Goal: Download file/media

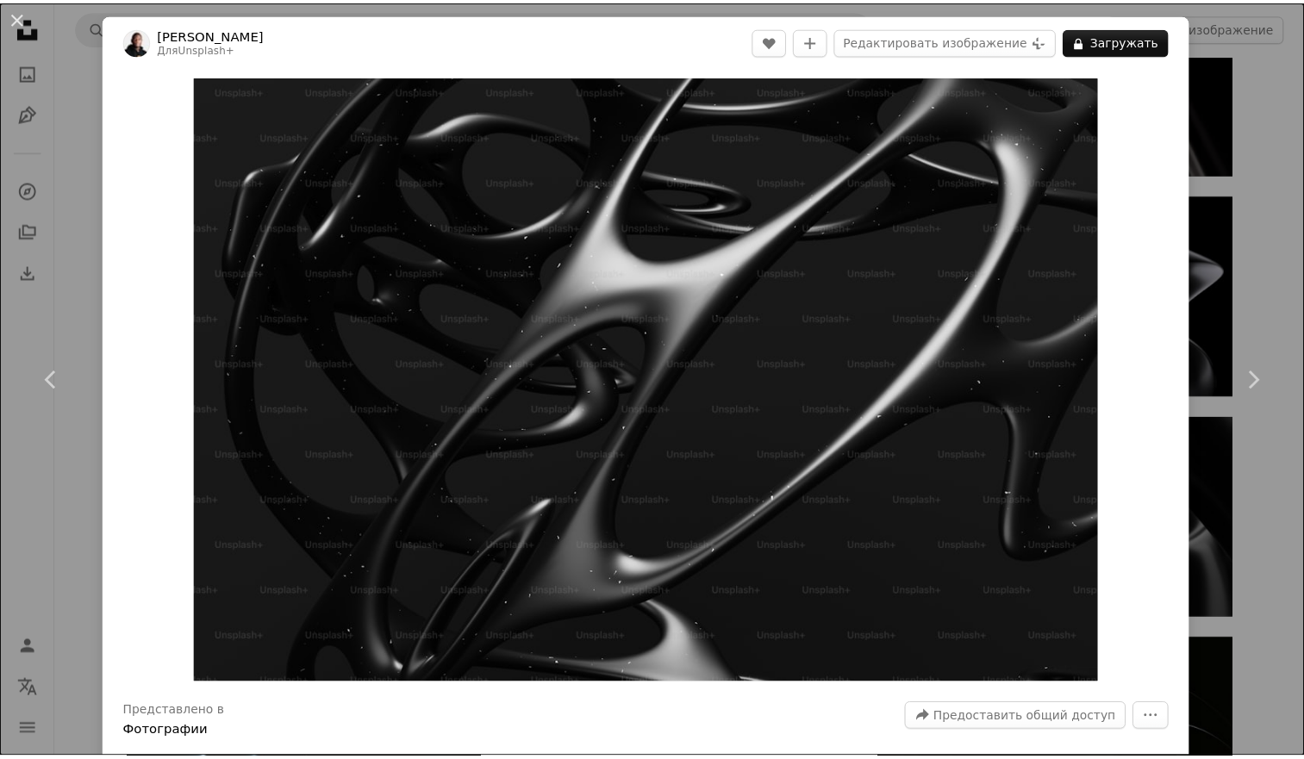
scroll to position [3198, 0]
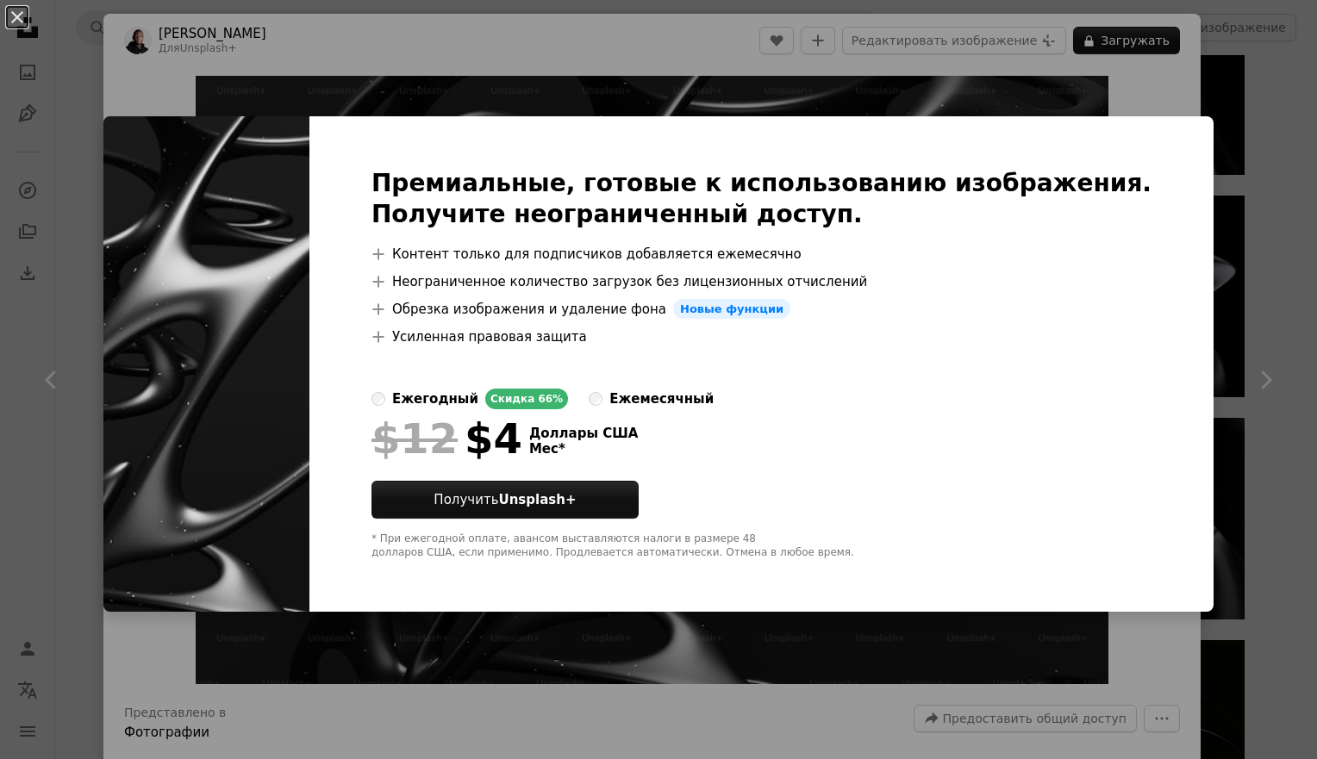
click at [595, 722] on div "An X shape Премиальные, готовые к использованию изображения. Получите неогранич…" at bounding box center [658, 379] width 1317 height 759
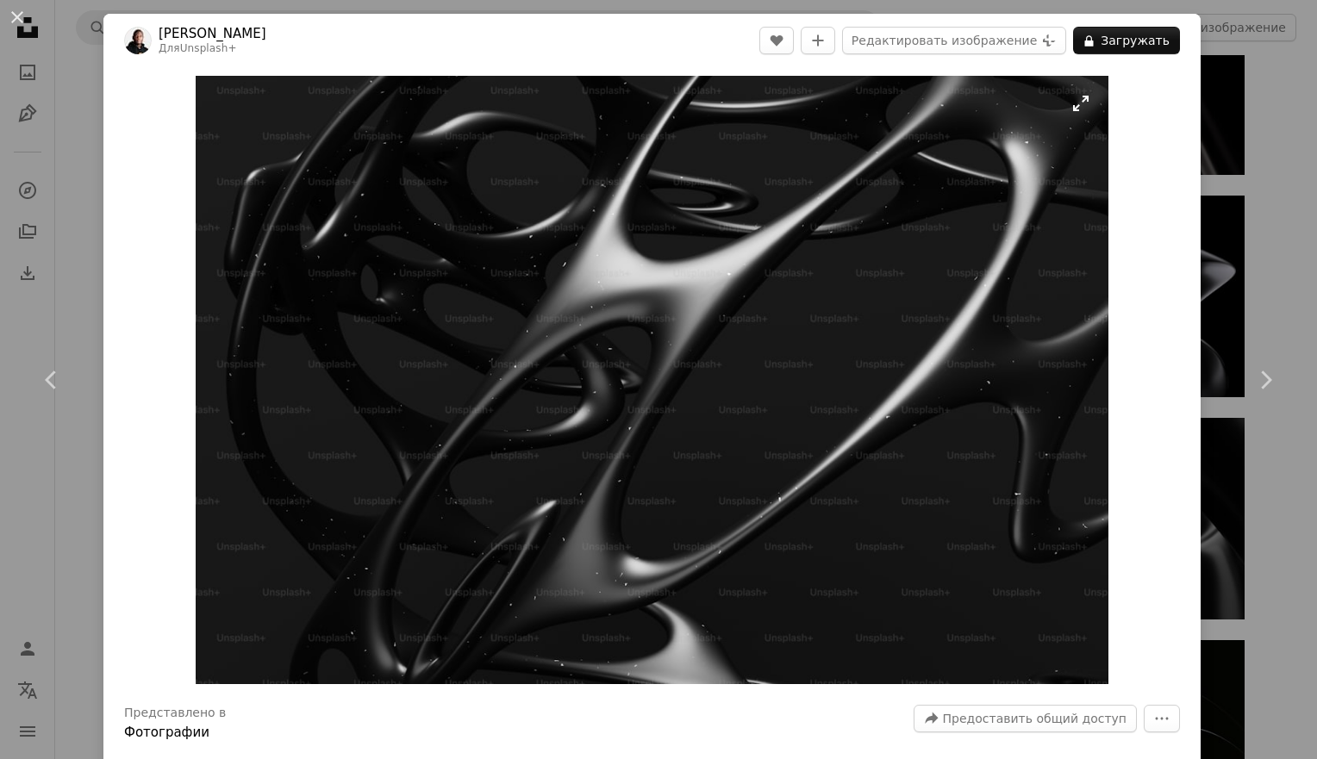
drag, startPoint x: 641, startPoint y: 397, endPoint x: 627, endPoint y: 303, distance: 94.9
drag, startPoint x: 627, startPoint y: 303, endPoint x: 634, endPoint y: 287, distance: 17.8
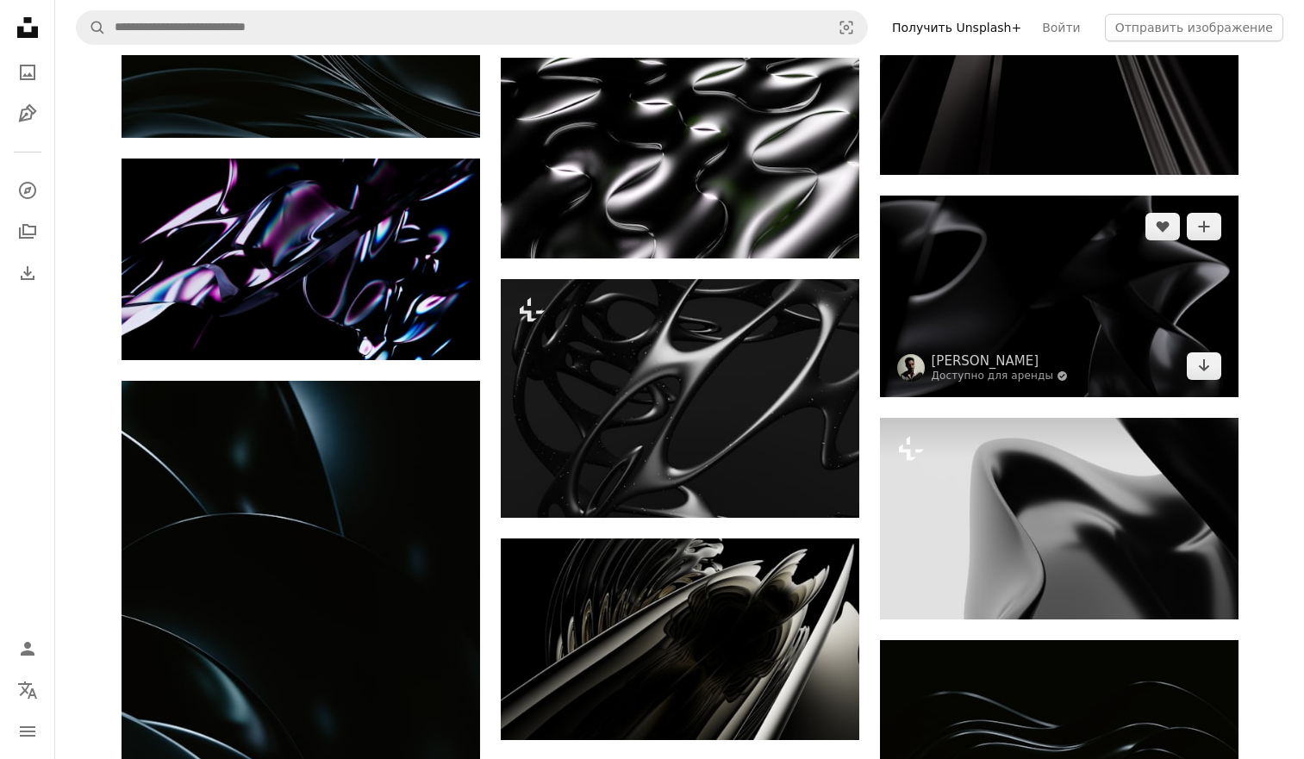
click at [1008, 284] on img at bounding box center [1059, 297] width 358 height 202
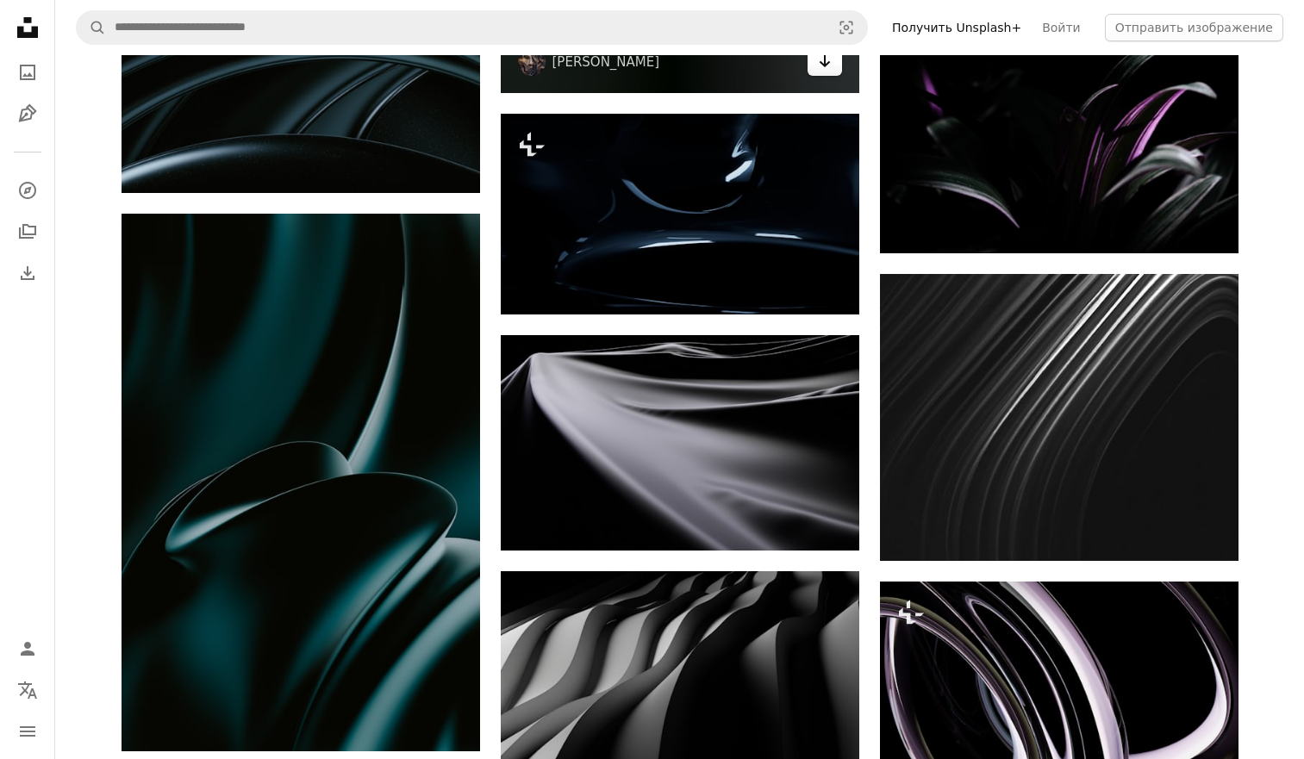
scroll to position [8713, 0]
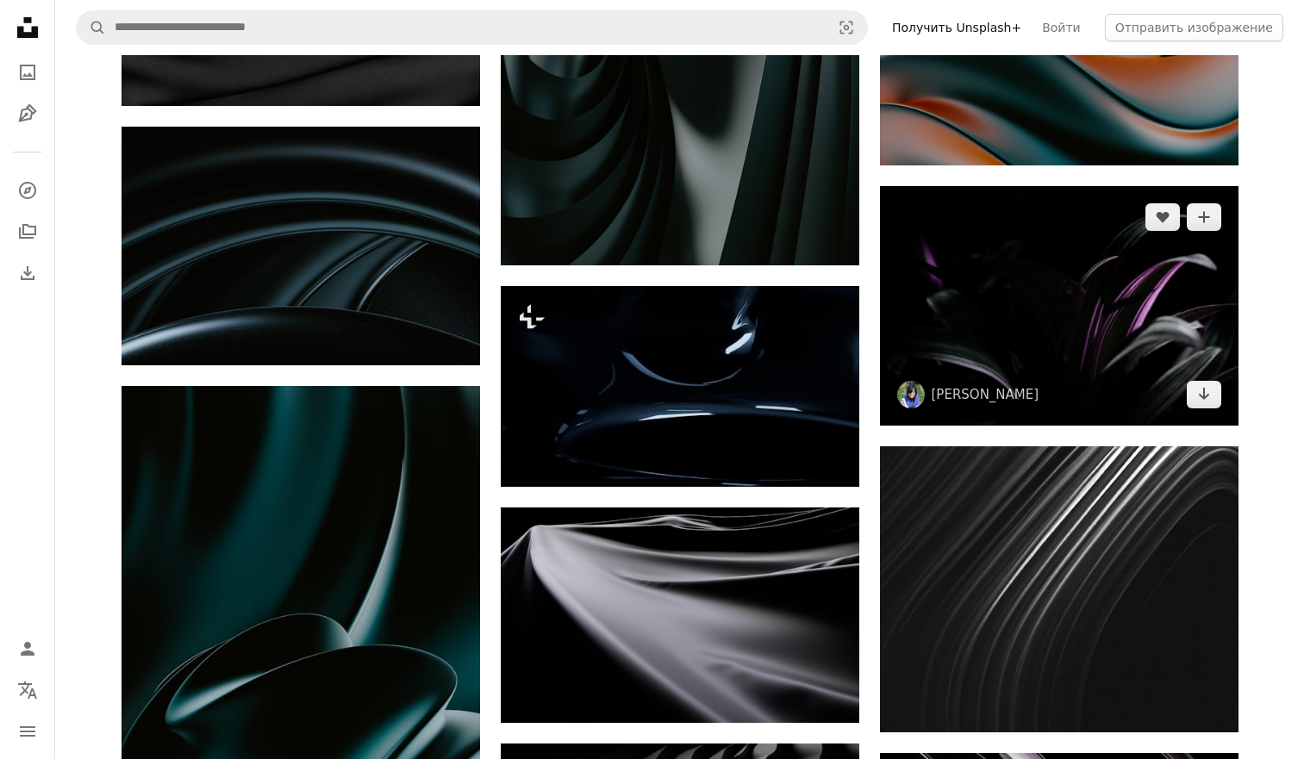
click at [1135, 299] on img at bounding box center [1059, 305] width 358 height 239
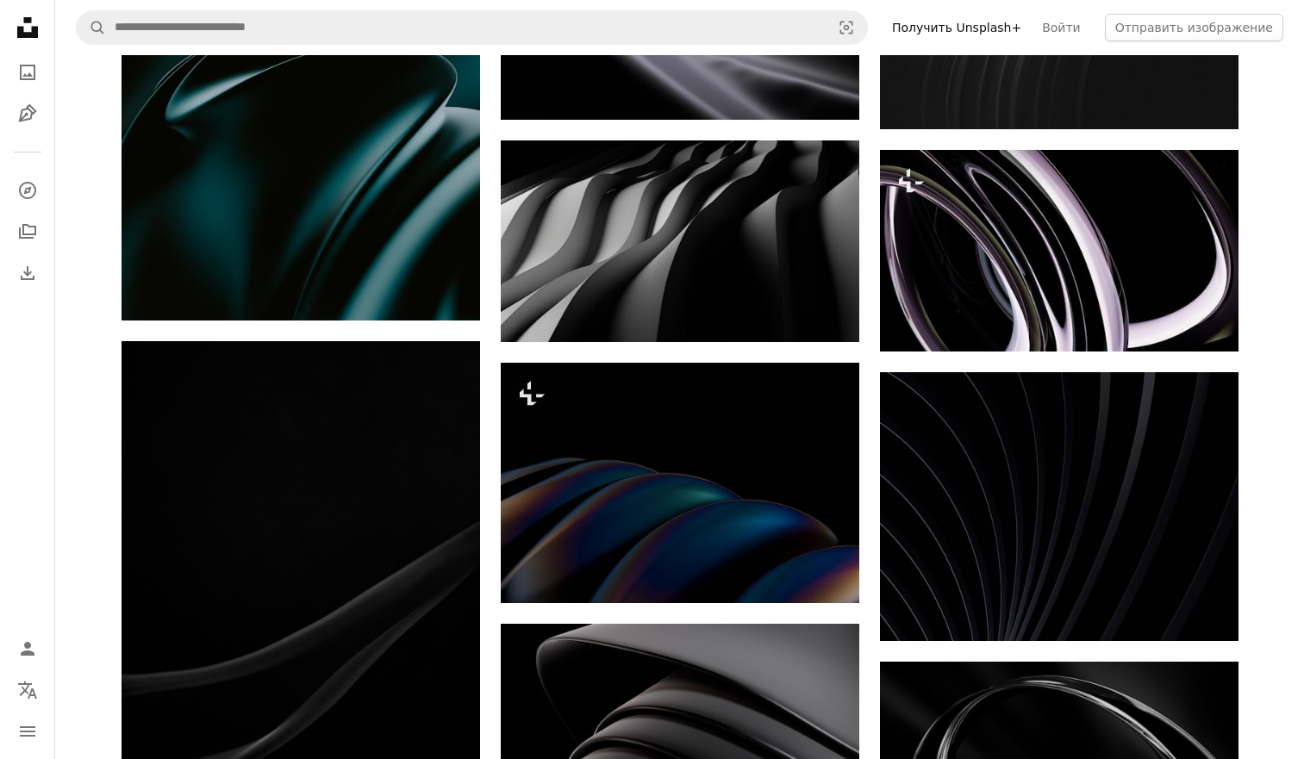
scroll to position [10005, 0]
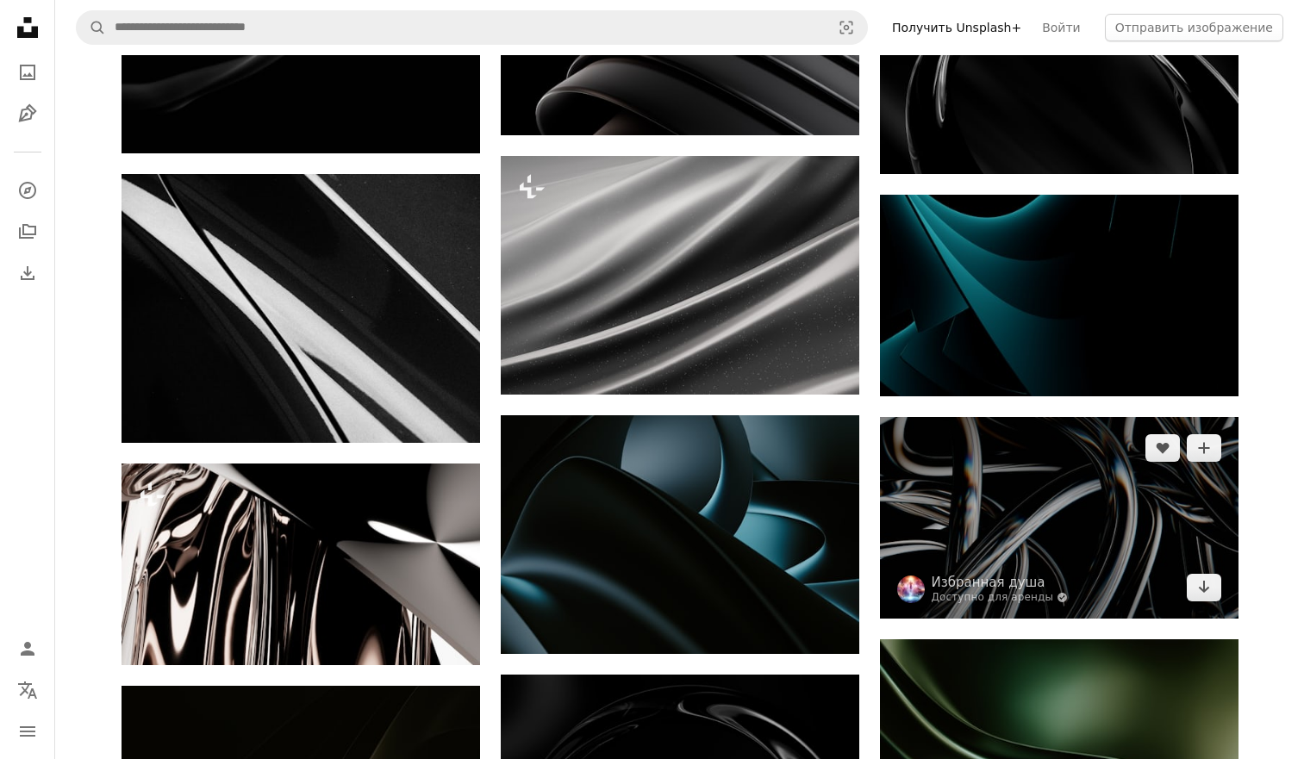
click at [1058, 419] on img at bounding box center [1059, 518] width 358 height 202
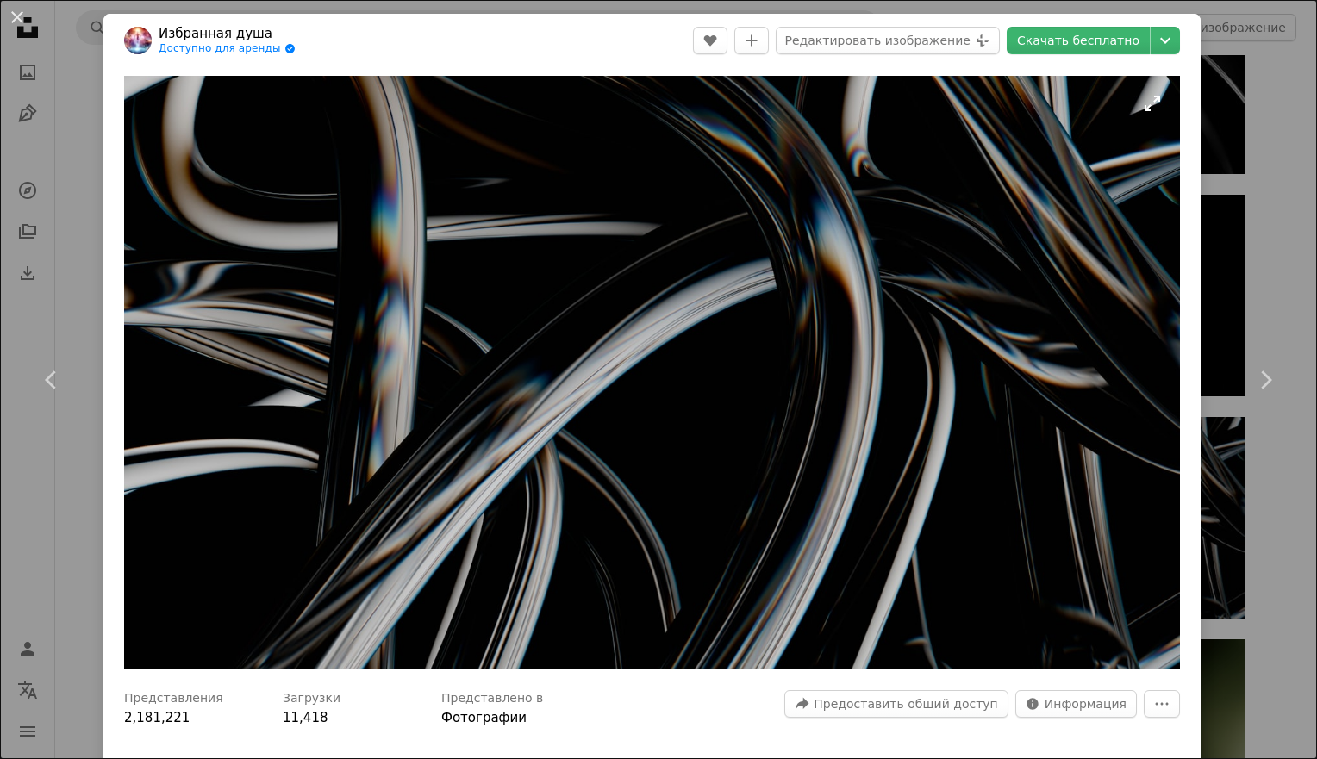
click at [906, 388] on img "Увеличьте это изображение" at bounding box center [651, 373] width 1055 height 594
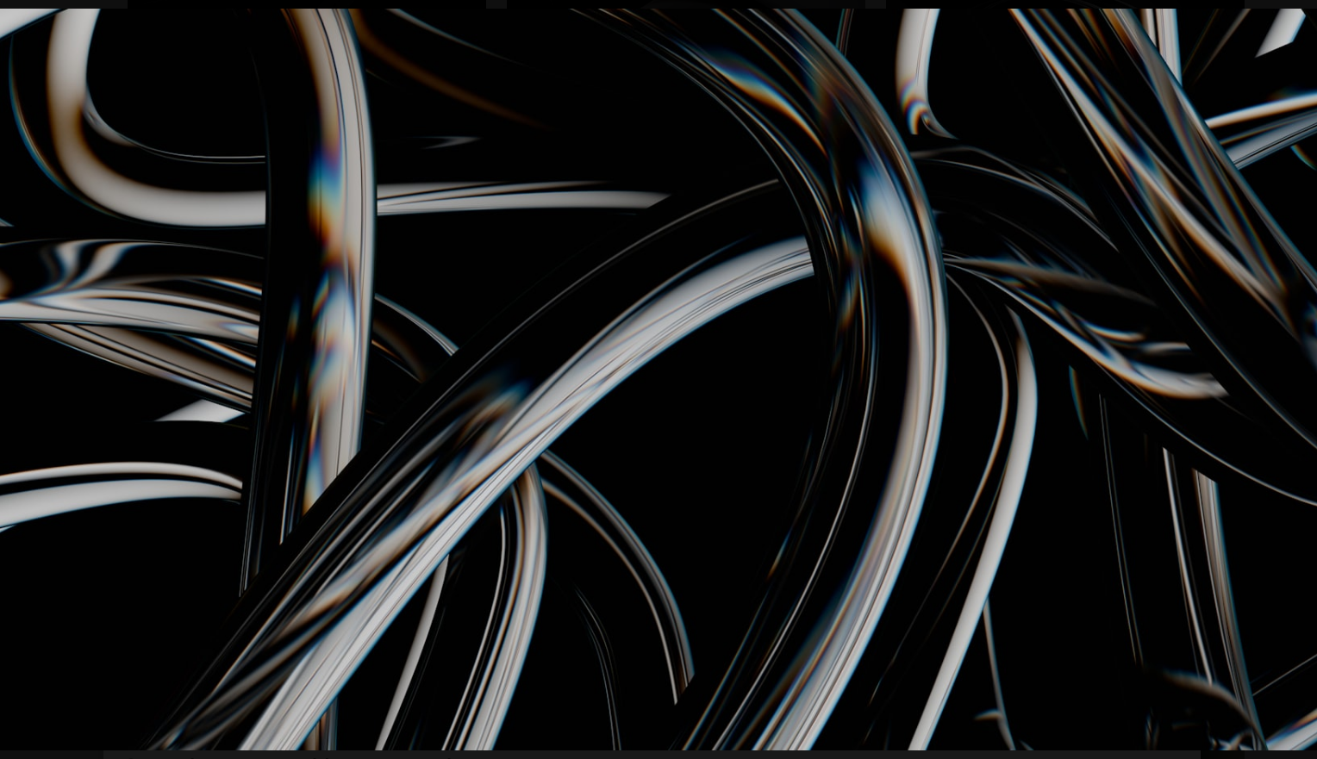
drag, startPoint x: 439, startPoint y: 432, endPoint x: 416, endPoint y: 432, distance: 22.4
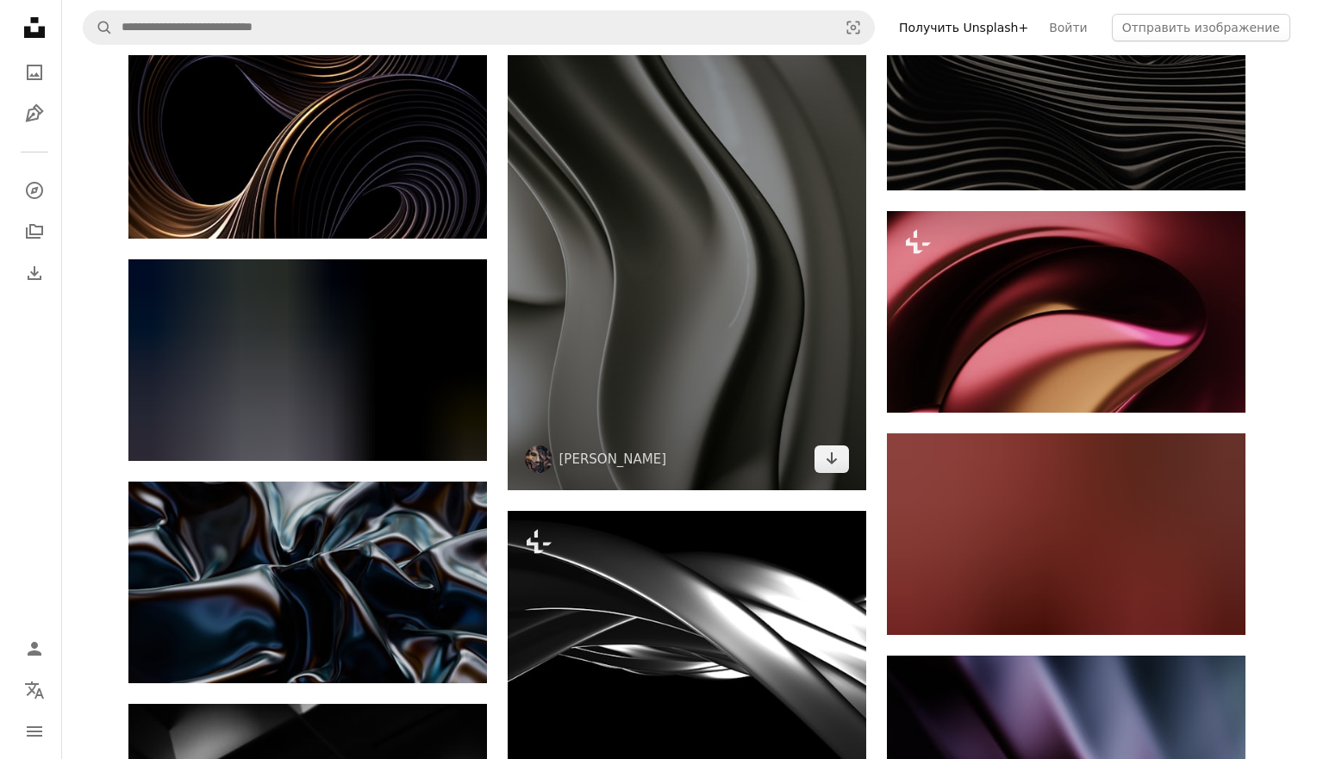
scroll to position [13969, 0]
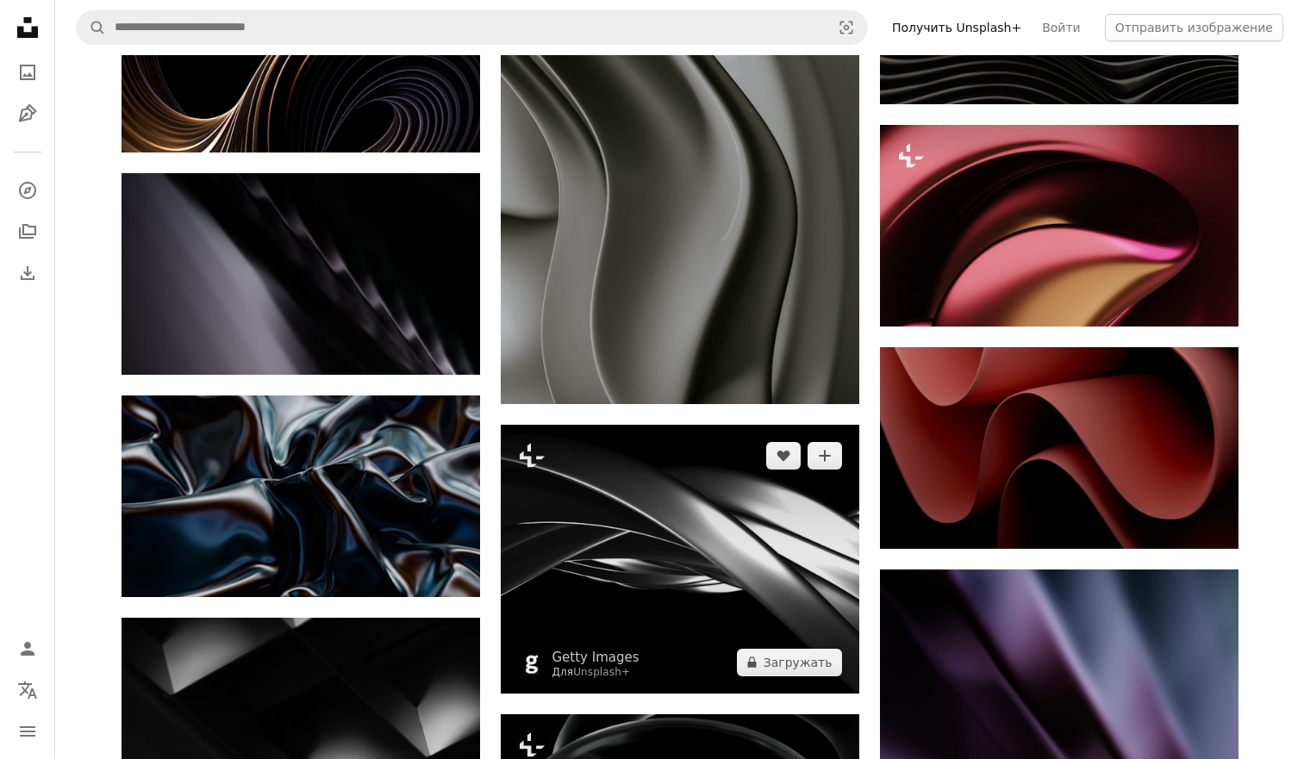
click at [652, 590] on img at bounding box center [680, 559] width 358 height 269
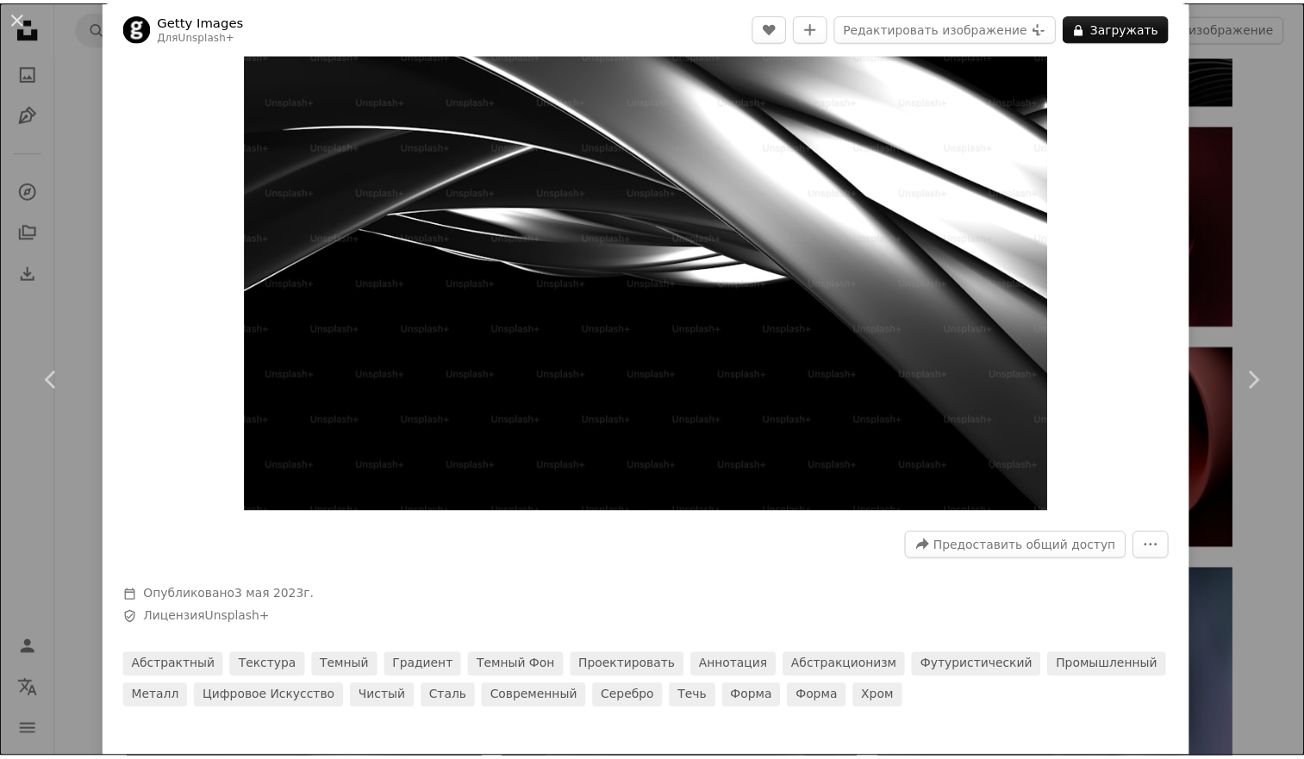
scroll to position [86, 0]
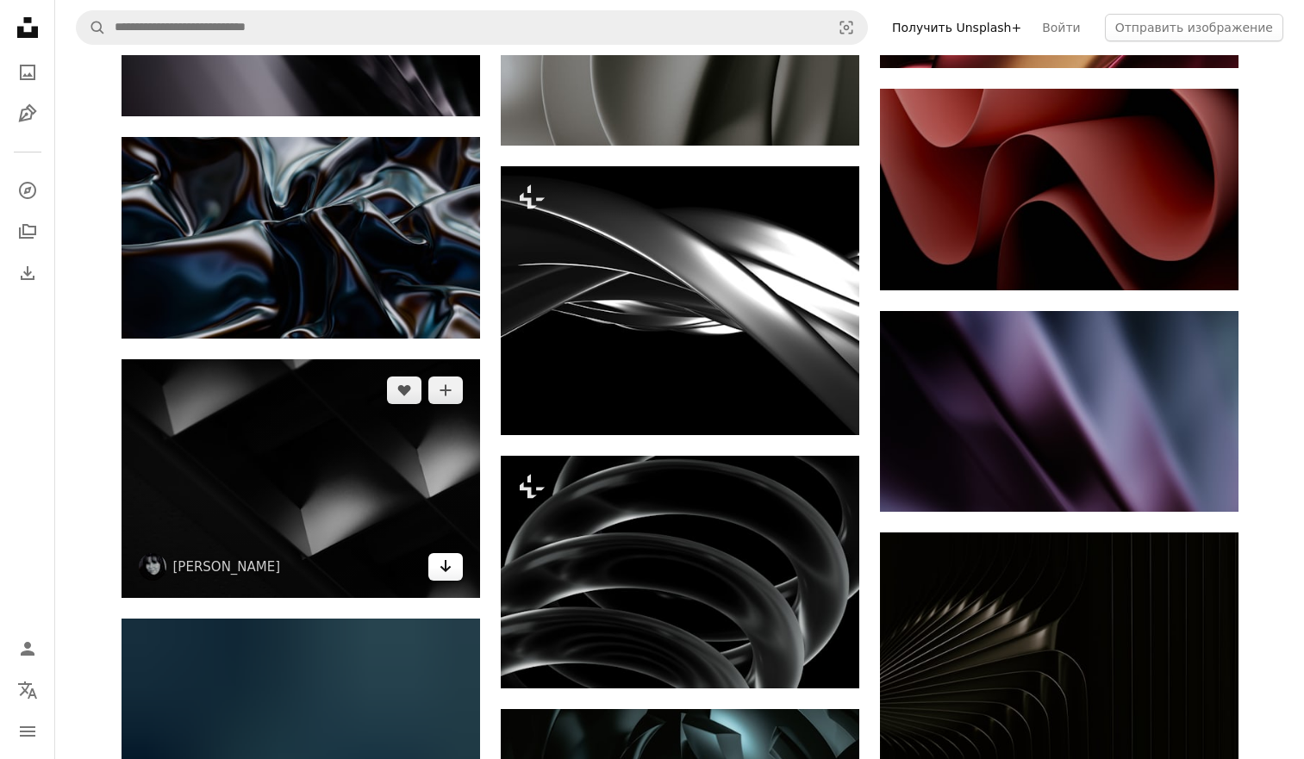
scroll to position [14313, 0]
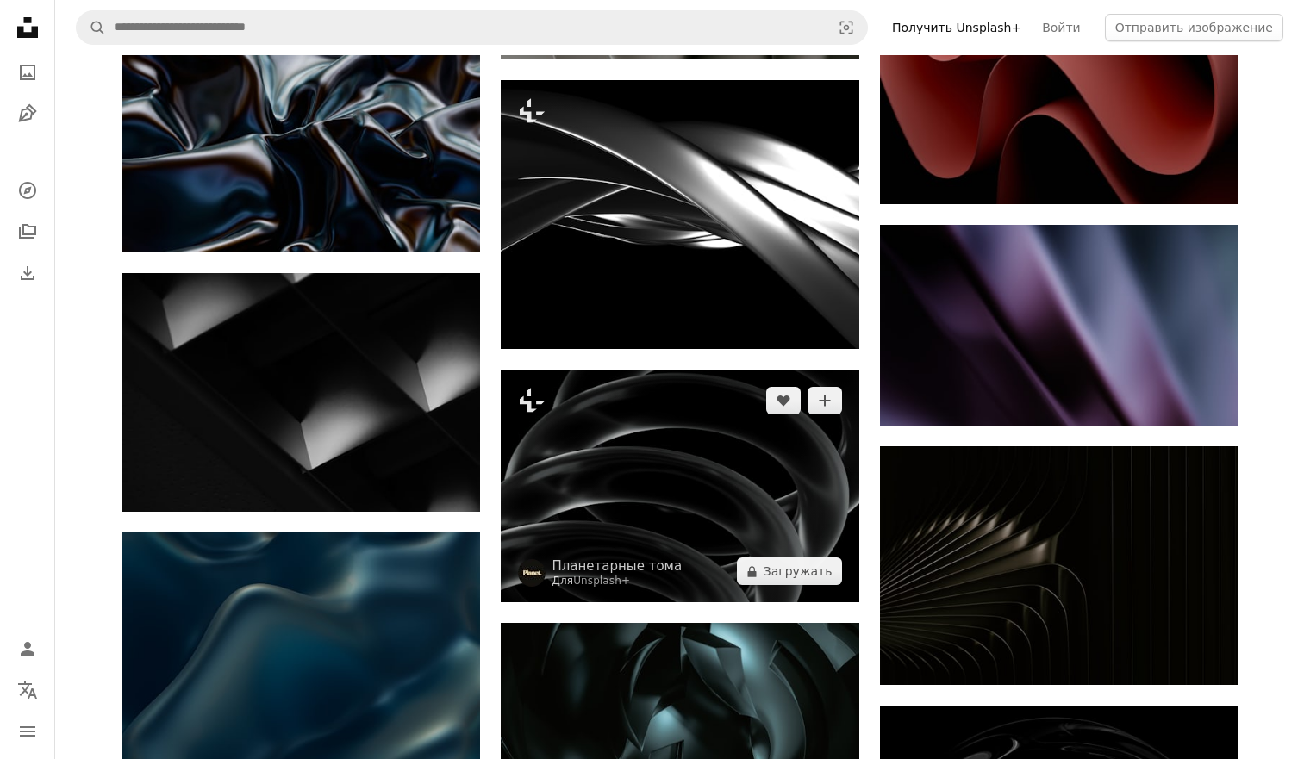
click at [735, 501] on img at bounding box center [680, 486] width 358 height 233
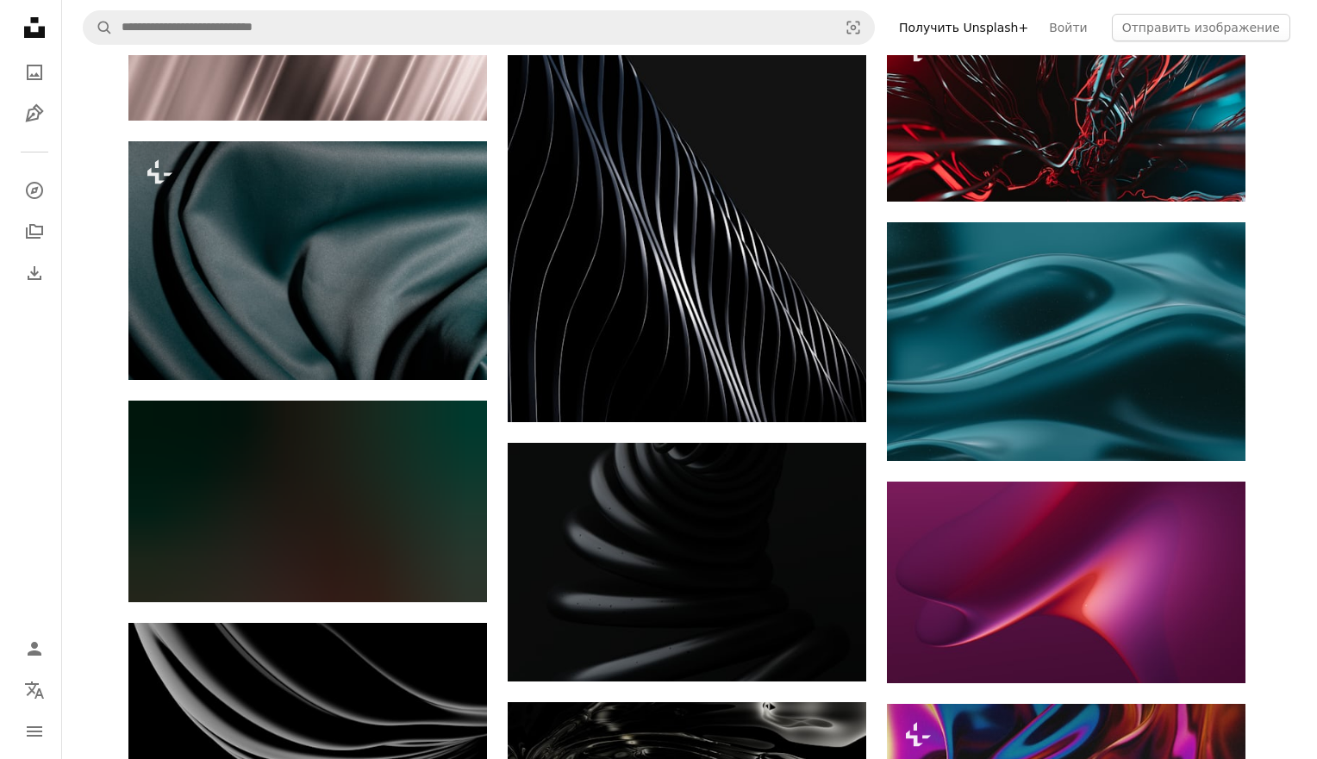
scroll to position [18621, 0]
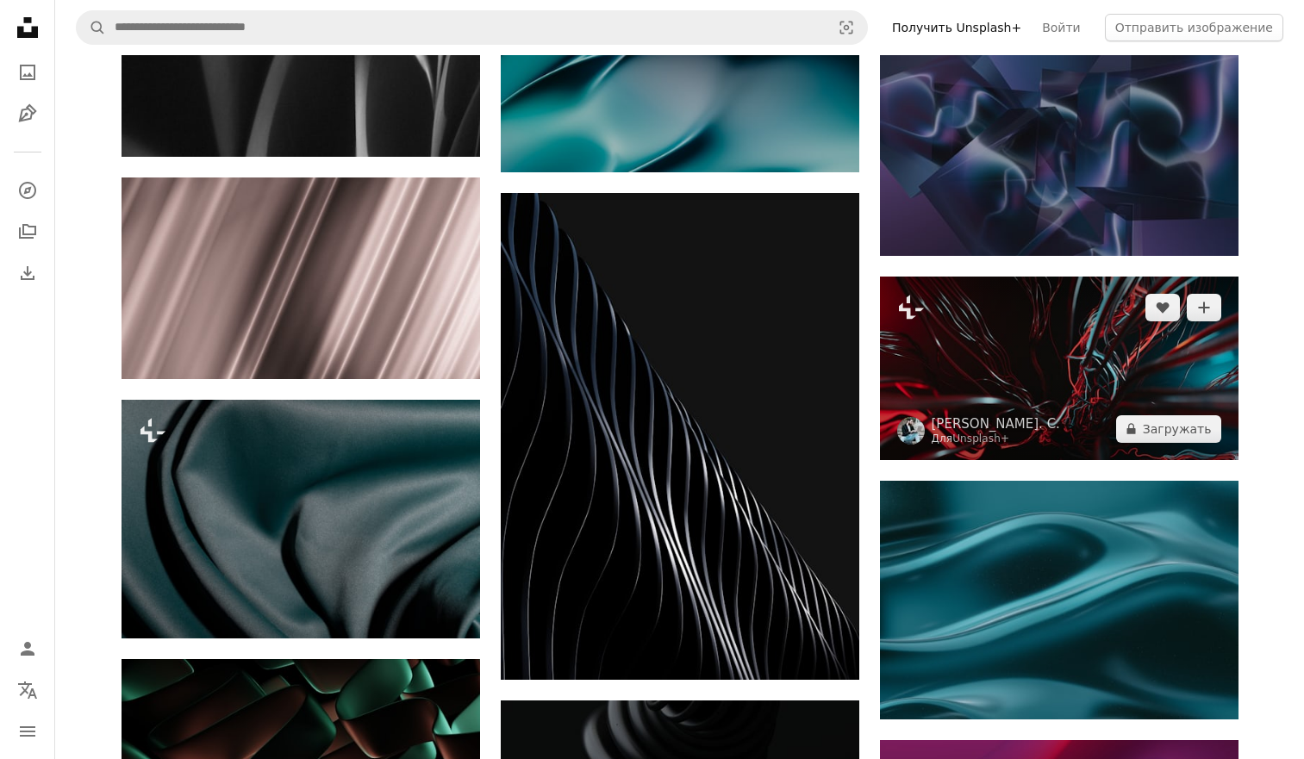
click at [1057, 384] on img at bounding box center [1059, 368] width 358 height 183
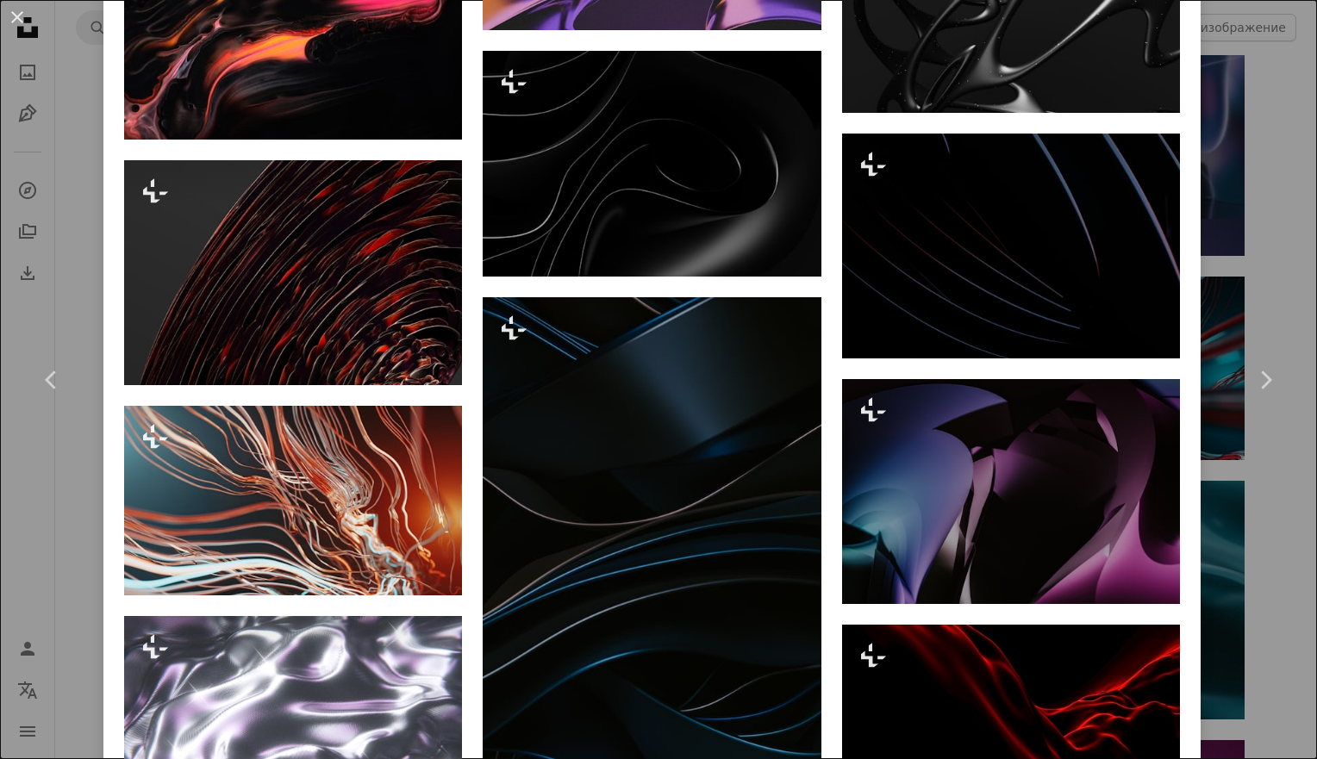
scroll to position [2068, 0]
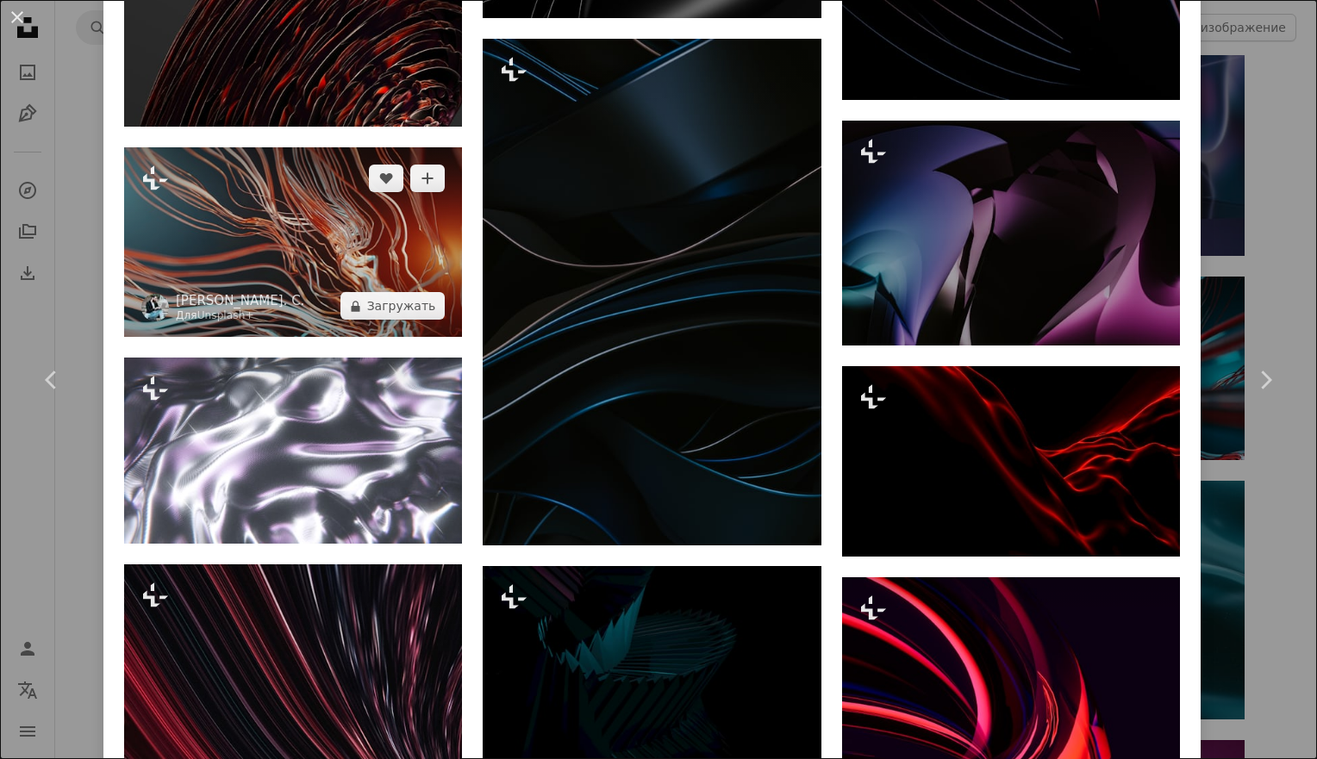
click at [298, 277] on img at bounding box center [293, 242] width 338 height 190
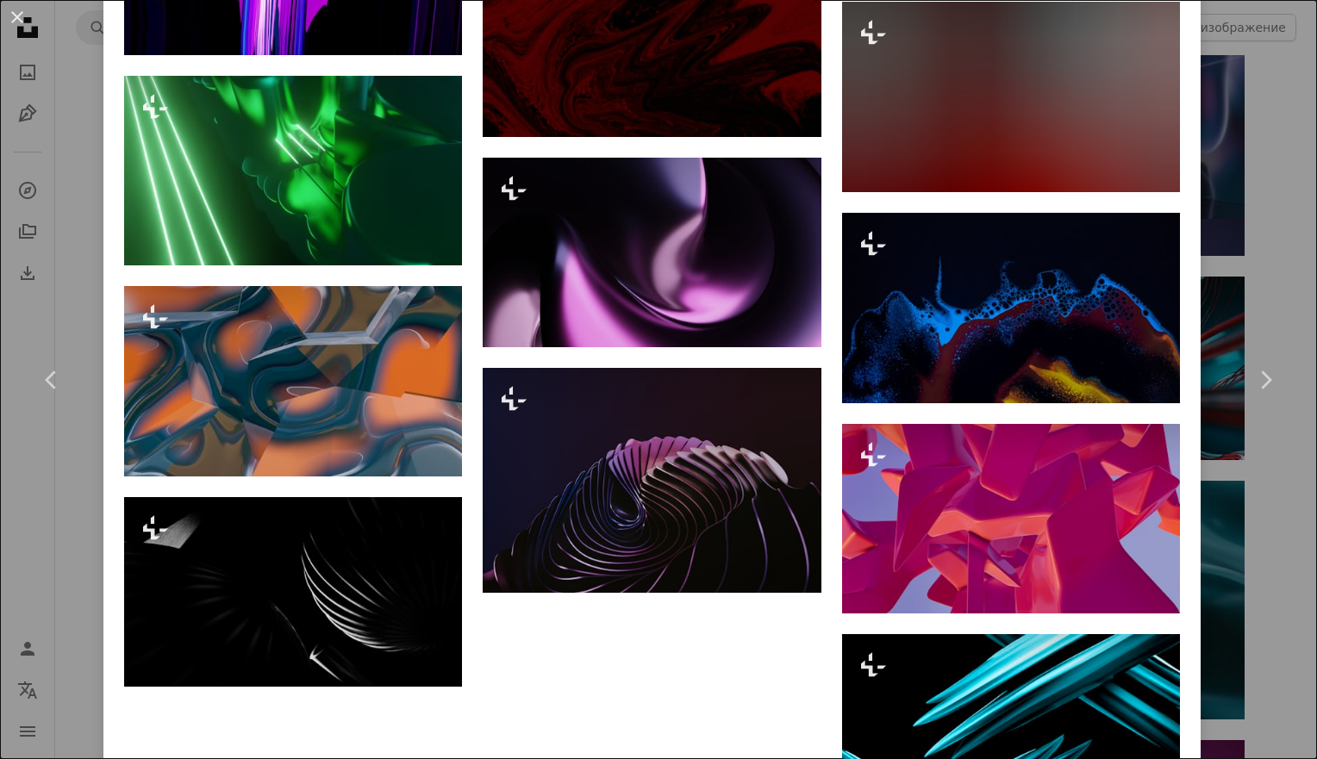
scroll to position [5705, 0]
